Goal: Task Accomplishment & Management: Use online tool/utility

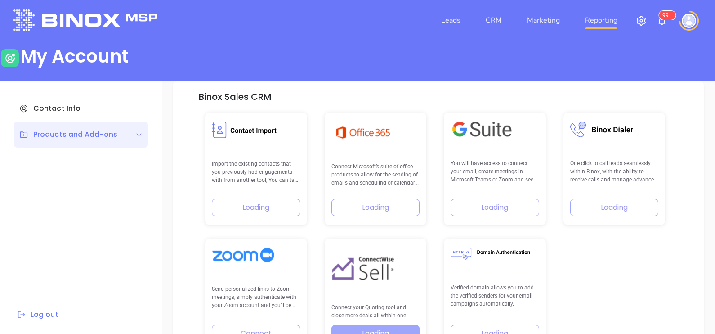
scroll to position [5, 0]
click at [593, 22] on link "Reporting" at bounding box center [601, 20] width 40 height 18
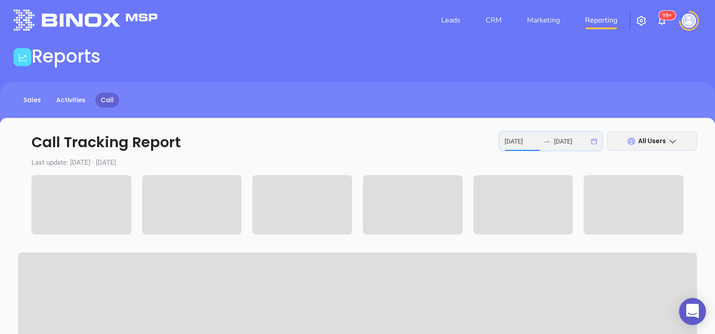
click at [511, 138] on input "2025-08-11" at bounding box center [521, 141] width 35 height 10
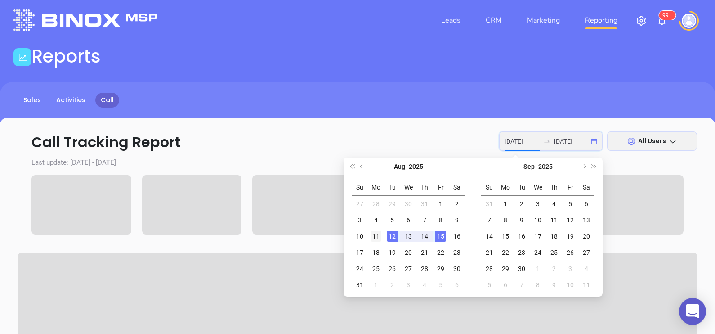
type input "2025-08-11"
click at [380, 234] on div "11" at bounding box center [375, 236] width 11 height 11
type input "2025-08-14"
click at [432, 236] on td "14" at bounding box center [424, 236] width 16 height 16
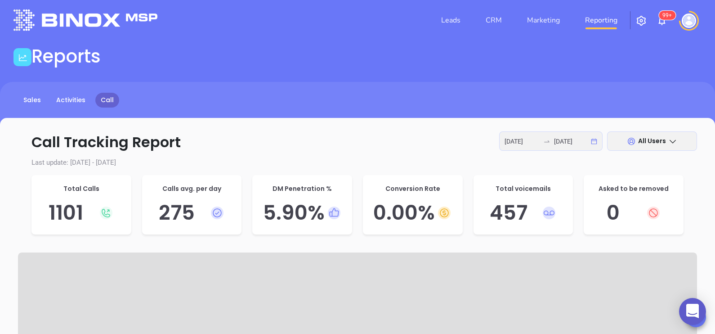
click at [645, 137] on span "All Users" at bounding box center [652, 140] width 28 height 9
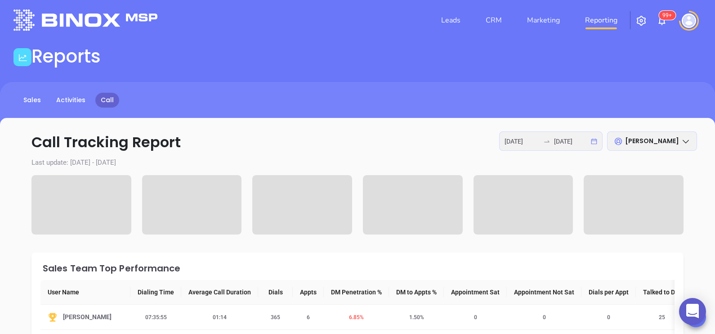
click at [436, 148] on p "Call Tracking Report 2025-08-11 2025-08-14 Karina Genovez" at bounding box center [357, 142] width 679 height 22
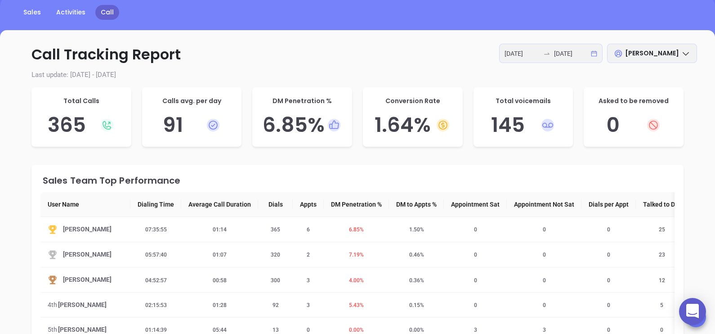
scroll to position [95, 0]
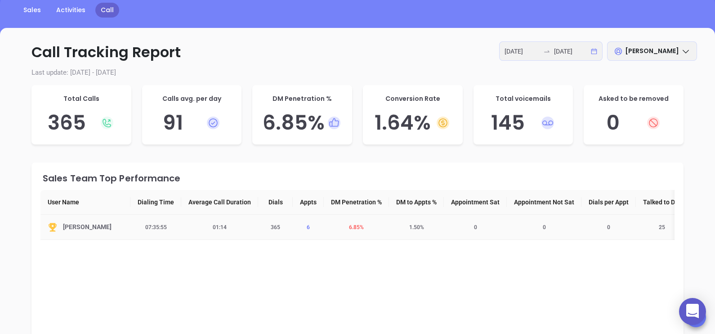
click at [308, 228] on span "6" at bounding box center [308, 227] width 14 height 6
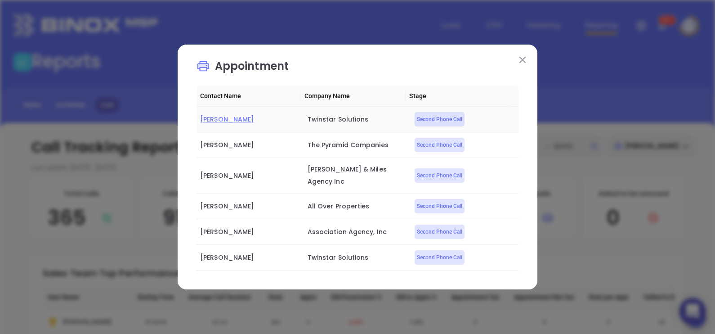
click at [214, 124] on span "Greg Krauza" at bounding box center [227, 119] width 54 height 9
click at [238, 146] on span "Joseph A Biondo II" at bounding box center [227, 144] width 54 height 9
click at [225, 177] on span "Michelle Hall" at bounding box center [227, 175] width 54 height 9
click at [232, 202] on span "Helen Taveras" at bounding box center [227, 205] width 54 height 9
click at [230, 253] on span "Greg Krauza" at bounding box center [227, 257] width 54 height 9
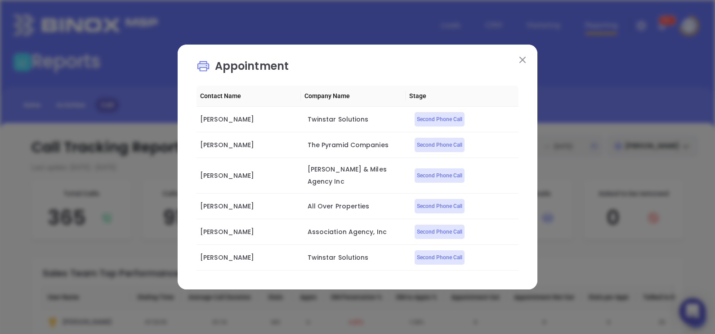
click at [521, 62] on img at bounding box center [522, 60] width 6 height 6
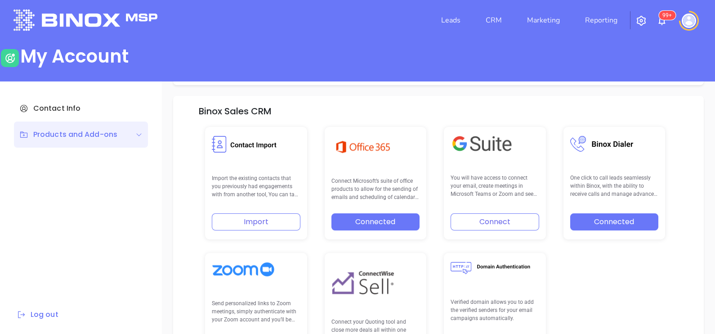
scroll to position [186, 0]
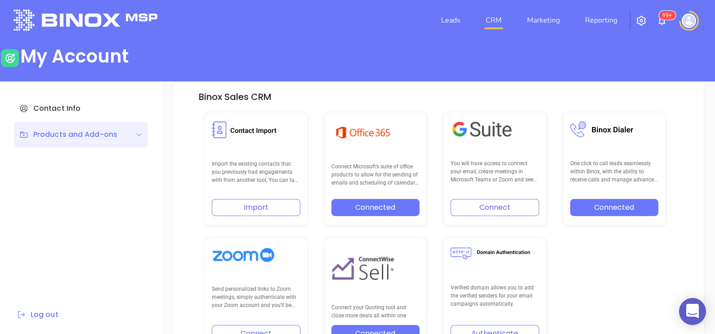
click at [502, 22] on link "CRM" at bounding box center [493, 20] width 23 height 18
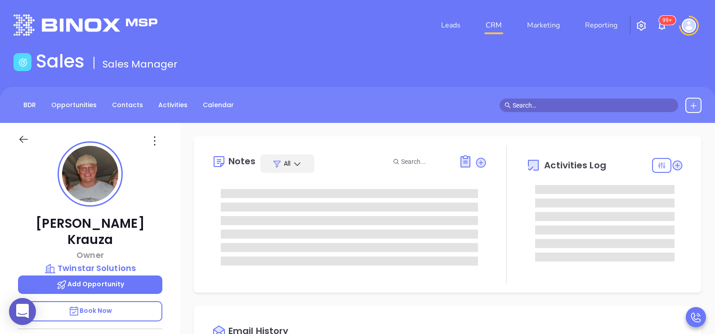
type input "10:00 am"
type input "08/16/2025"
type input "Karina Genovez"
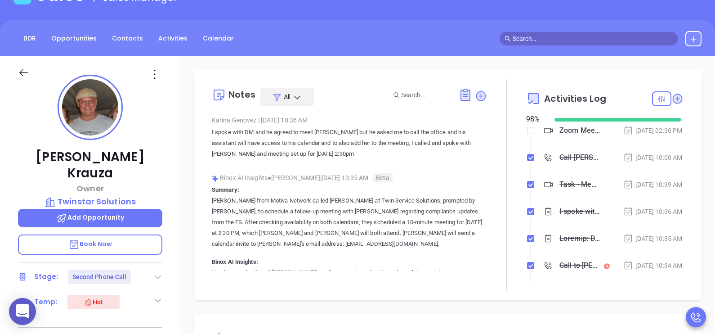
scroll to position [67, 0]
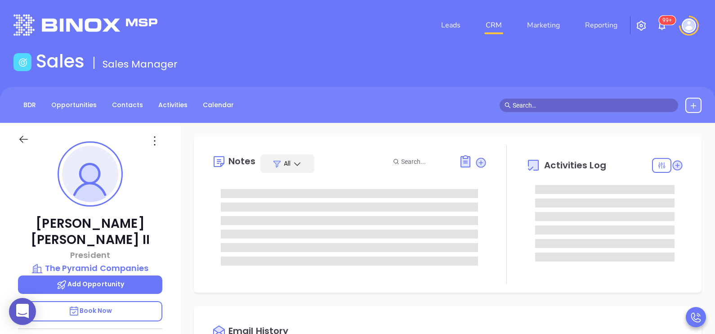
type input "[DATE]"
type input "Karina Genovez"
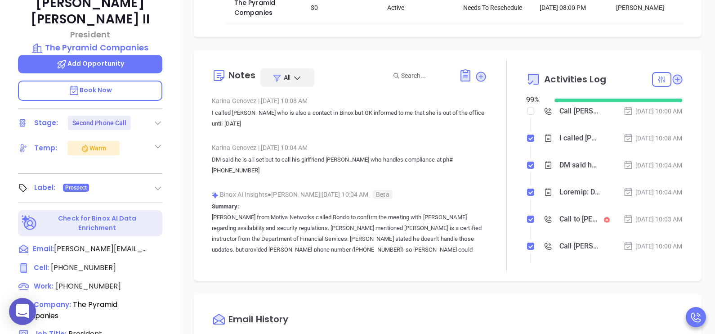
scroll to position [224, 0]
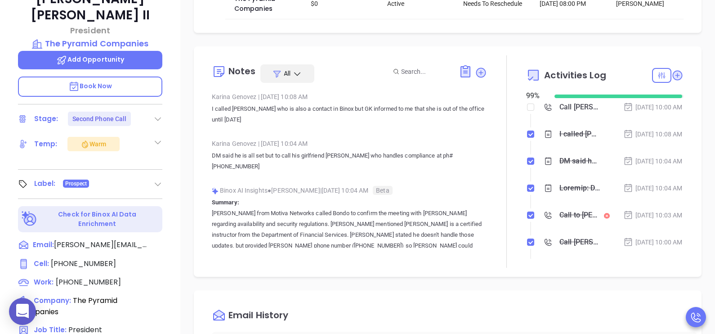
click at [487, 178] on div at bounding box center [506, 161] width 39 height 212
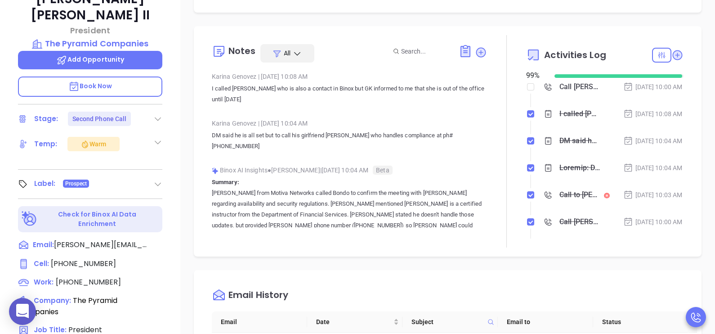
scroll to position [22, 0]
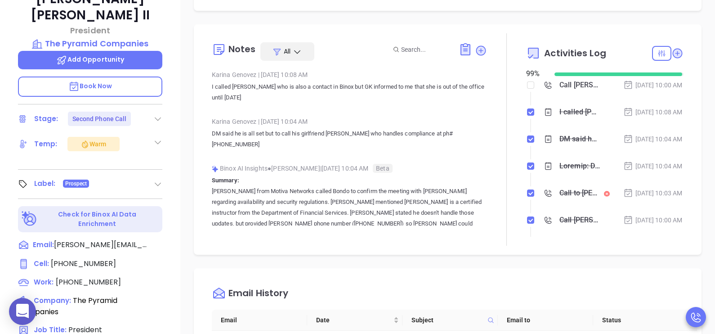
click at [470, 134] on p "DM said he is all set but to call his girlfriend Allison who handles compliance…" at bounding box center [349, 139] width 275 height 22
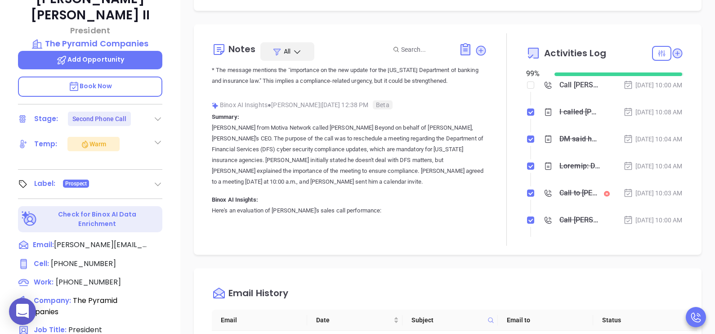
scroll to position [2271, 0]
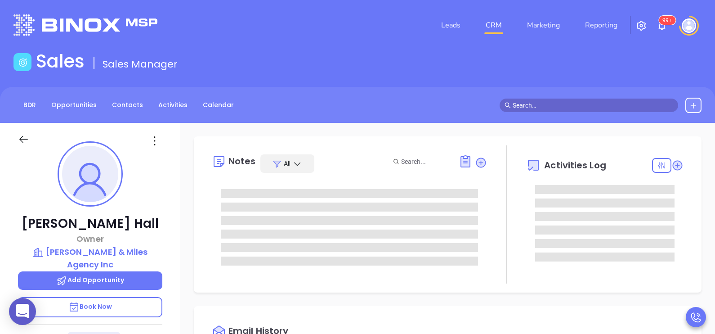
type input "[DATE]"
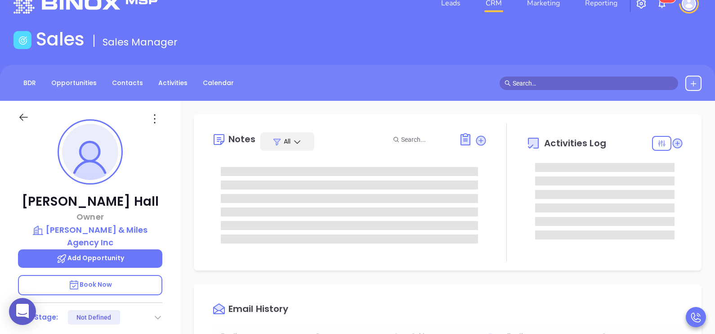
scroll to position [22, 0]
type input "[PERSON_NAME]"
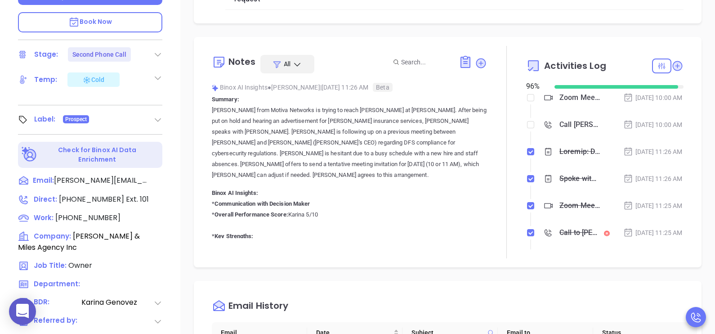
scroll to position [292, 0]
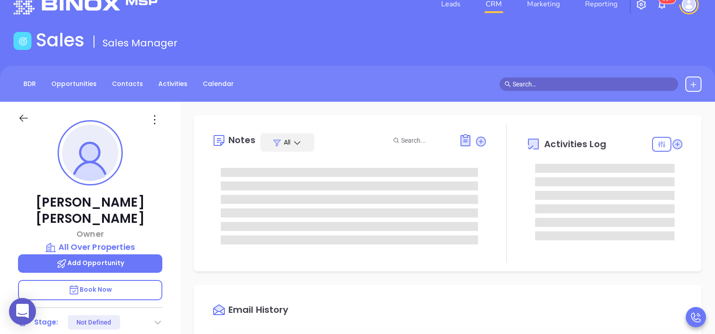
scroll to position [22, 0]
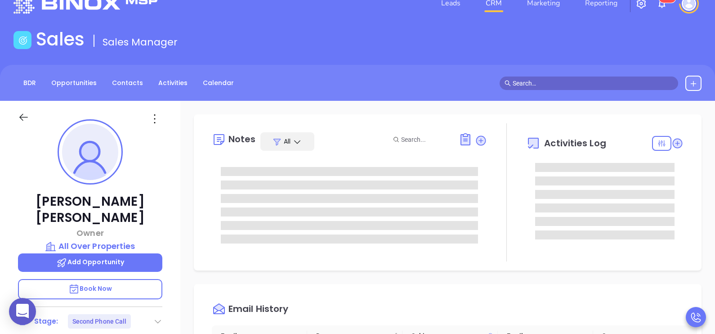
type input "[PERSON_NAME]"
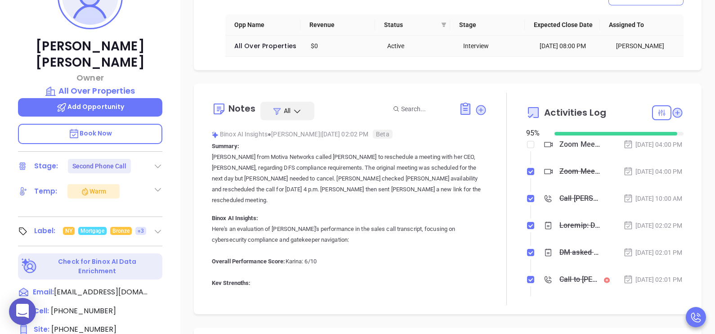
scroll to position [224, 0]
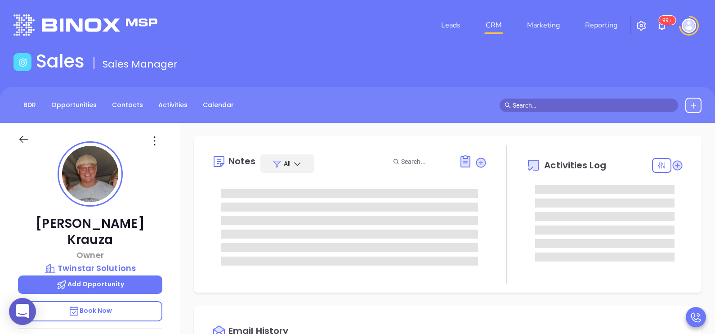
scroll to position [183, 0]
